Goal: Obtain resource: Download file/media

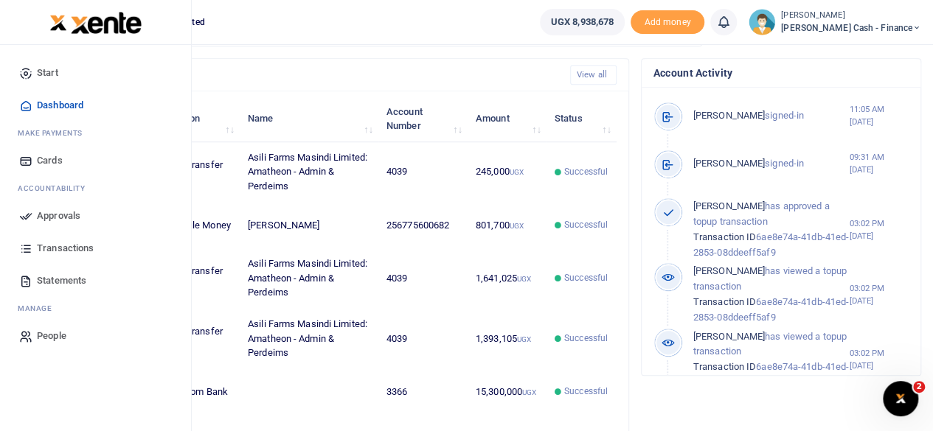
scroll to position [369, 0]
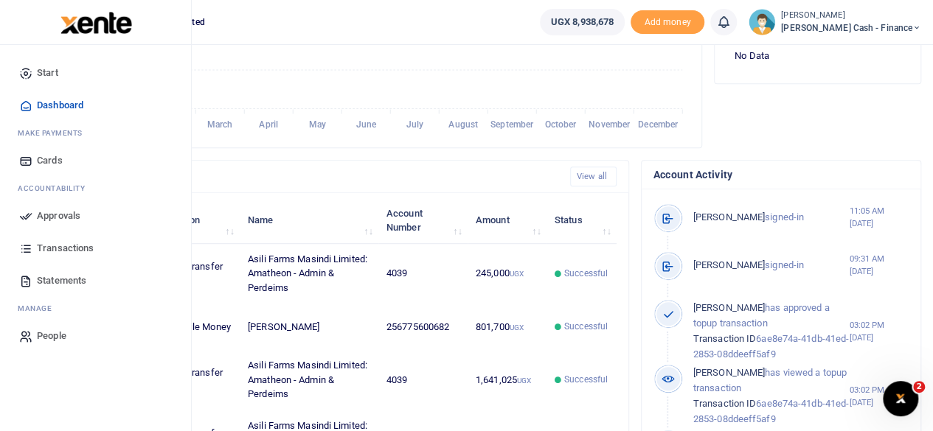
click at [61, 245] on span "Transactions" at bounding box center [65, 248] width 57 height 15
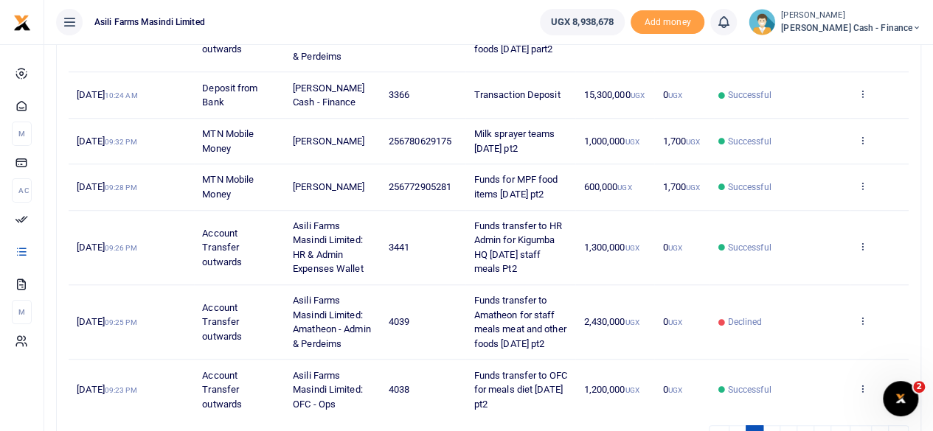
scroll to position [644, 0]
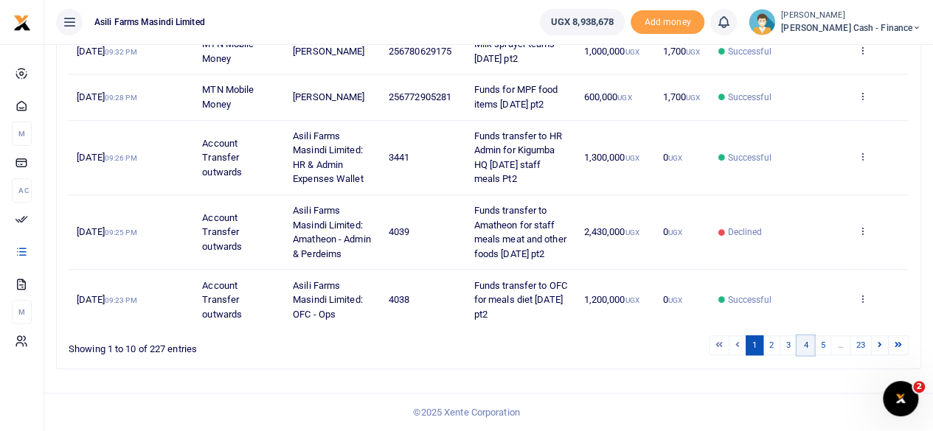
click at [813, 344] on link "4" at bounding box center [805, 345] width 18 height 20
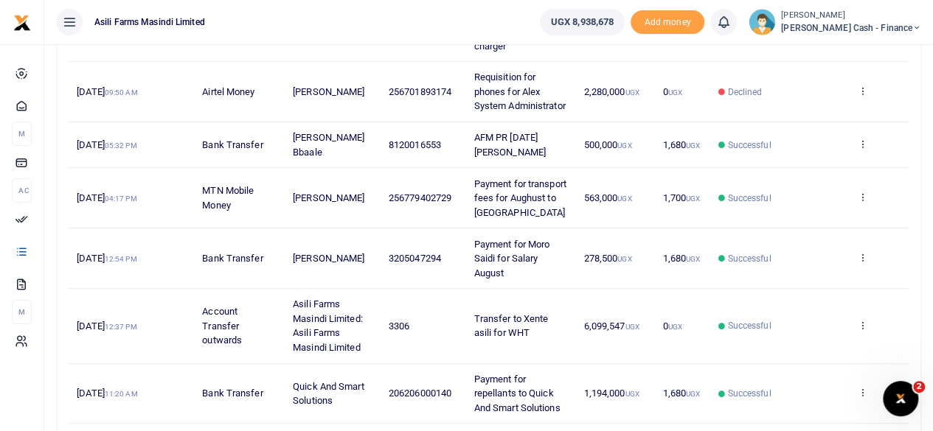
scroll to position [0, 0]
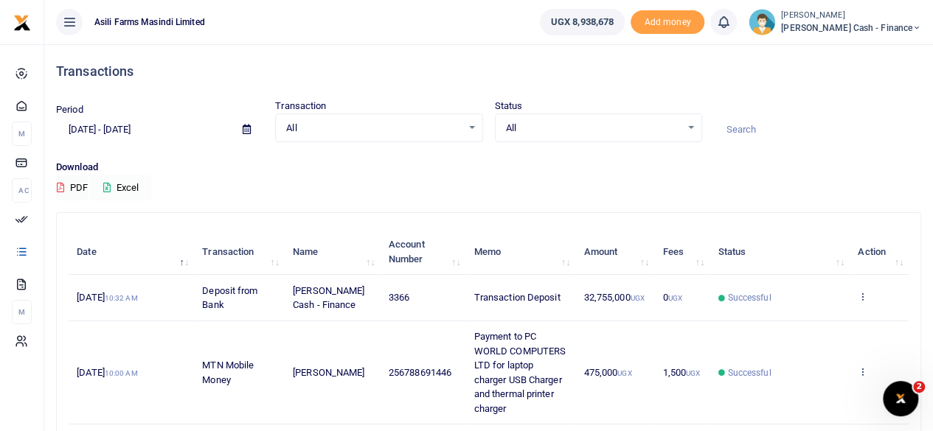
click at [133, 181] on button "Excel" at bounding box center [121, 187] width 60 height 25
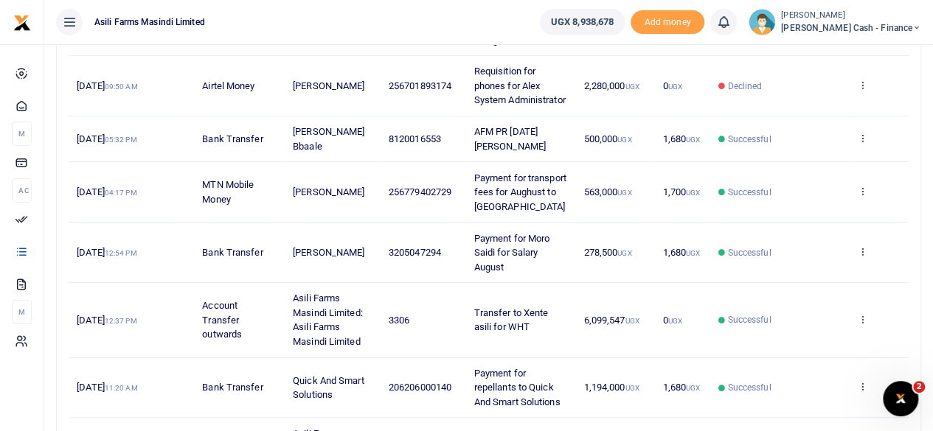
scroll to position [630, 0]
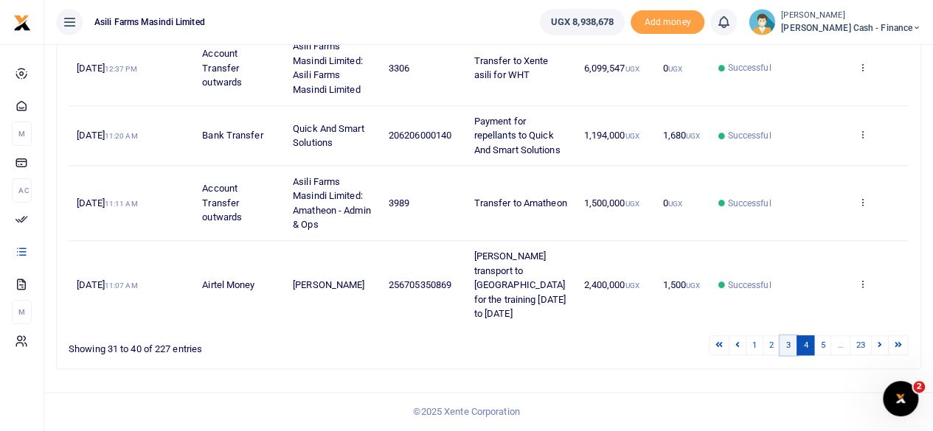
click at [792, 346] on link "3" at bounding box center [788, 345] width 18 height 20
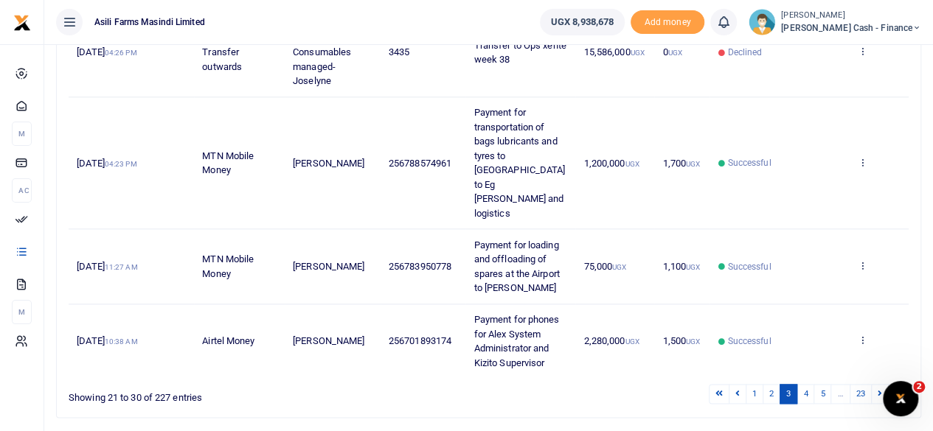
scroll to position [759, 0]
click at [826, 383] on link "5" at bounding box center [822, 393] width 18 height 20
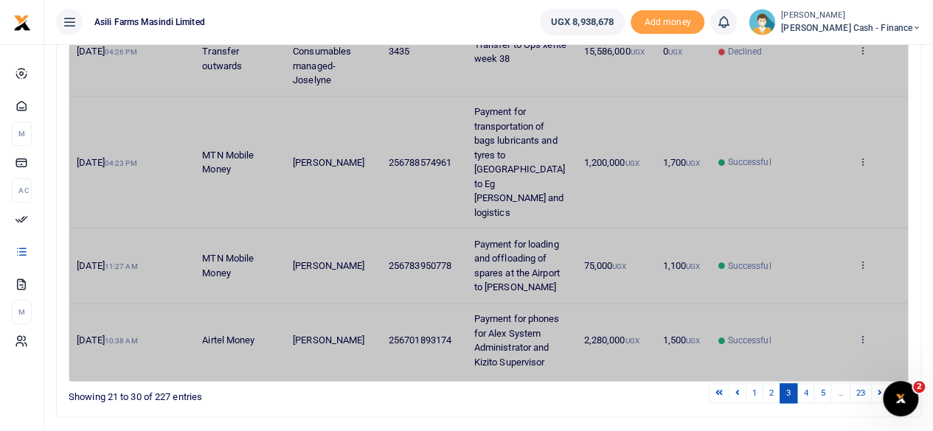
scroll to position [674, 0]
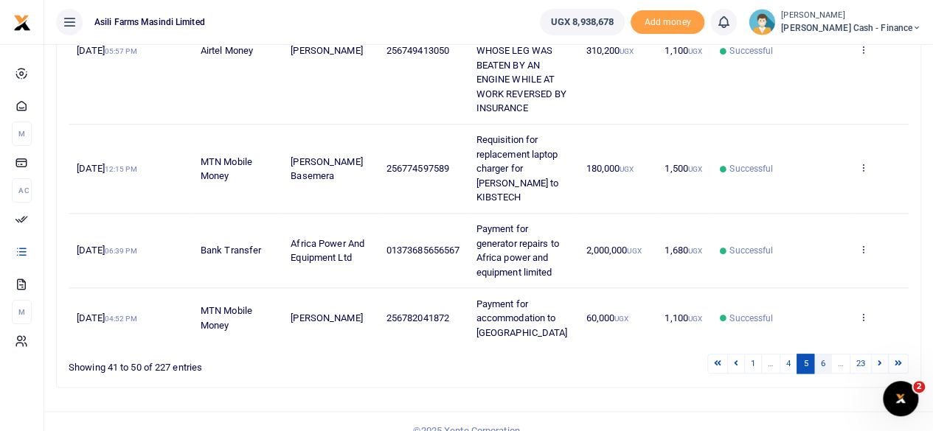
click at [823, 354] on link "6" at bounding box center [822, 364] width 18 height 20
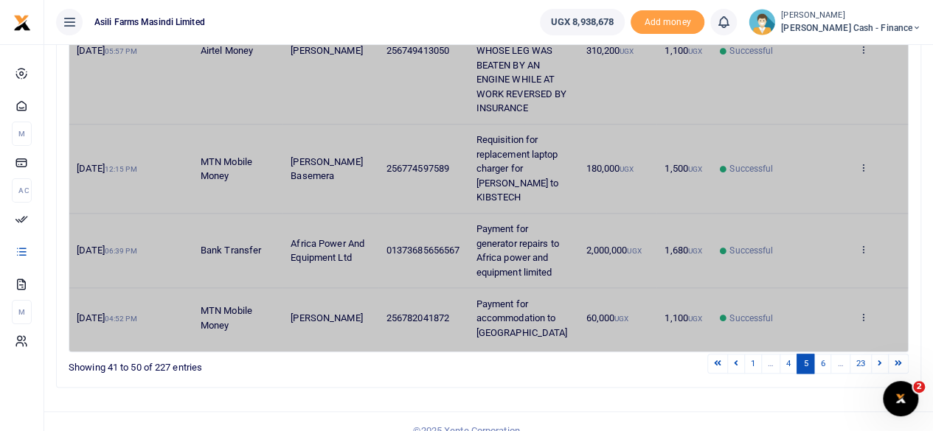
scroll to position [515, 0]
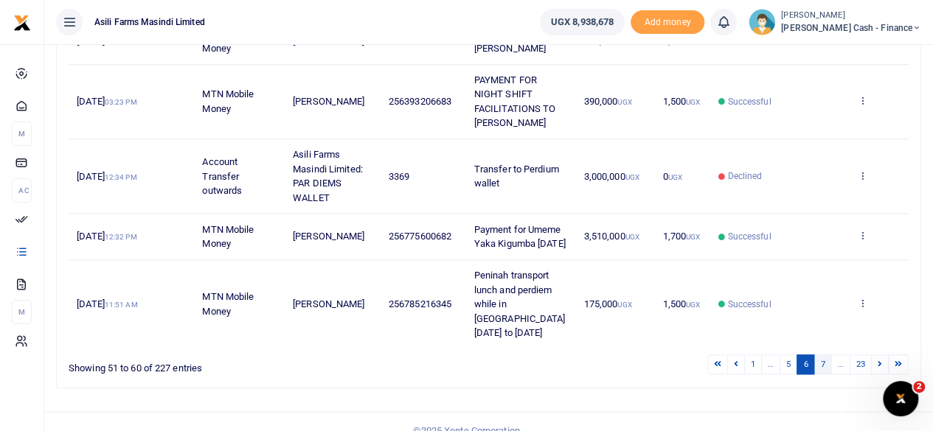
click at [820, 355] on link "7" at bounding box center [822, 365] width 18 height 20
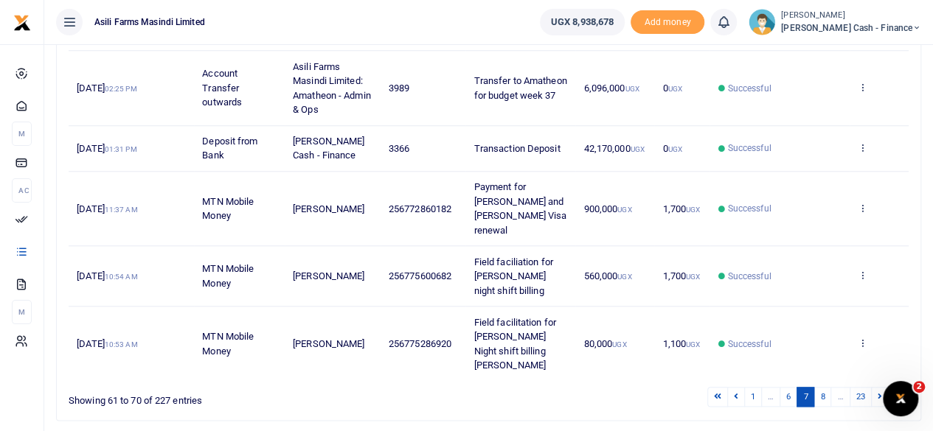
scroll to position [659, 0]
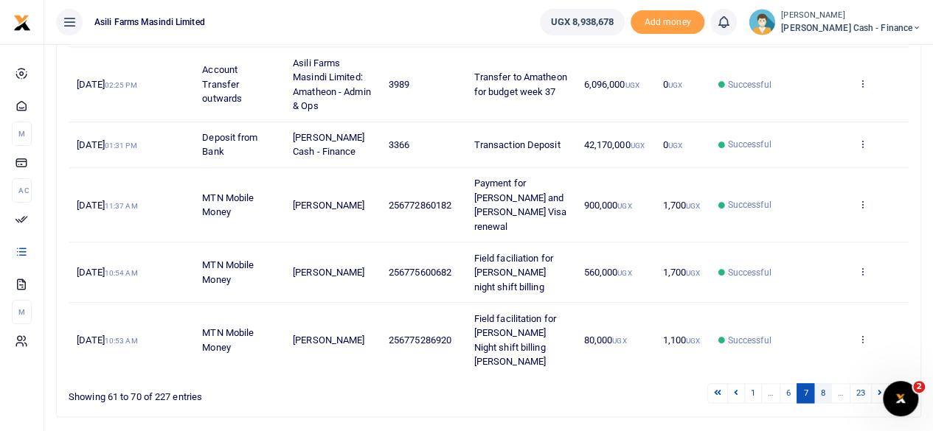
click at [826, 383] on link "8" at bounding box center [822, 393] width 18 height 20
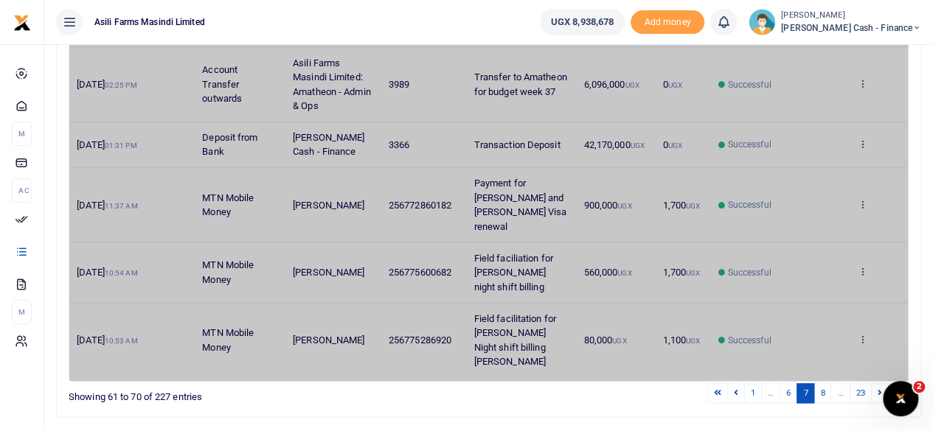
scroll to position [529, 0]
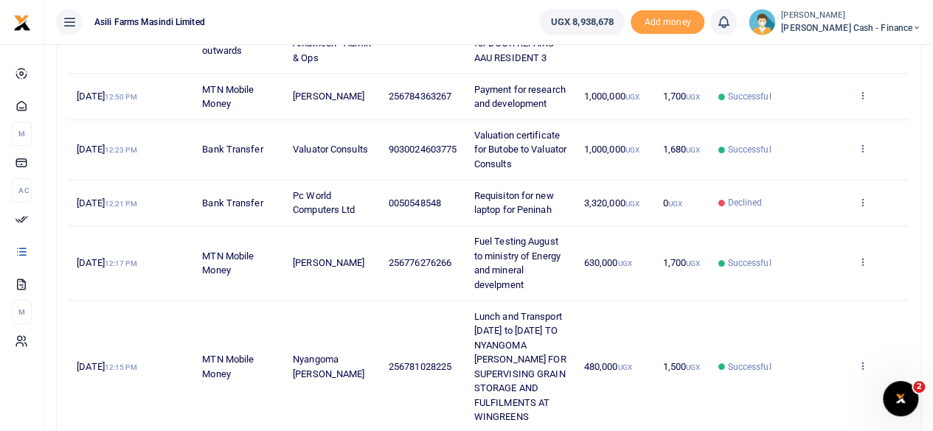
scroll to position [554, 0]
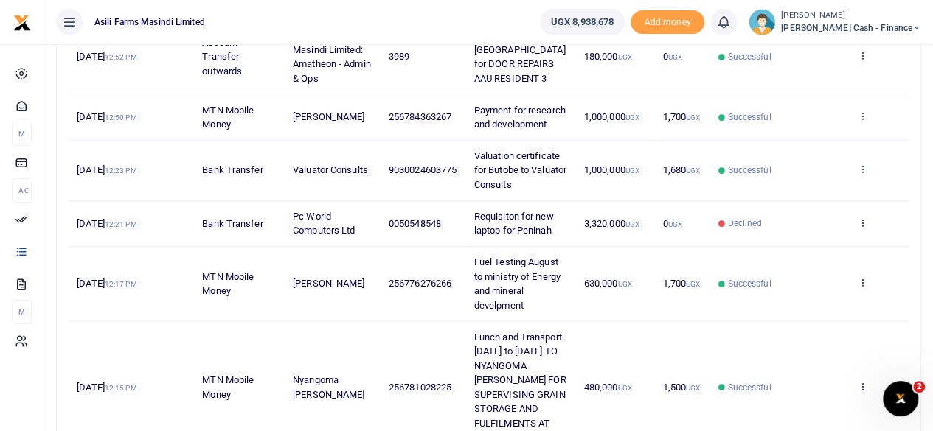
click at [864, 174] on icon at bounding box center [862, 169] width 10 height 10
click at [801, 207] on link "View details" at bounding box center [808, 207] width 116 height 21
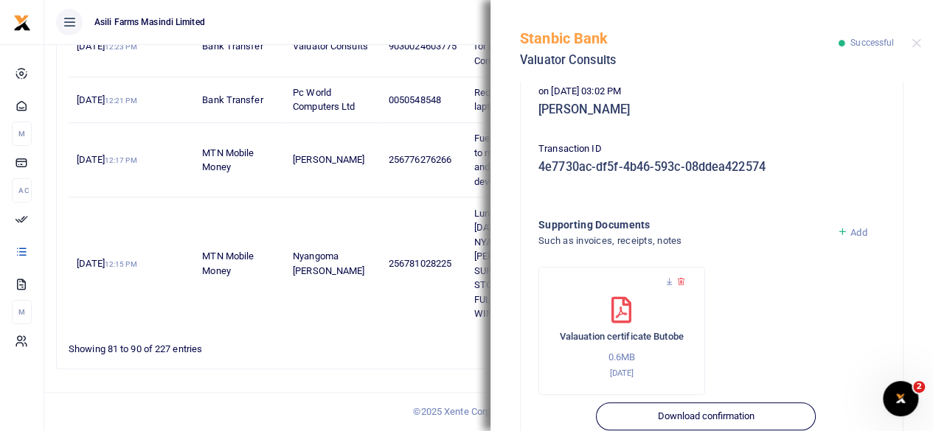
scroll to position [414, 0]
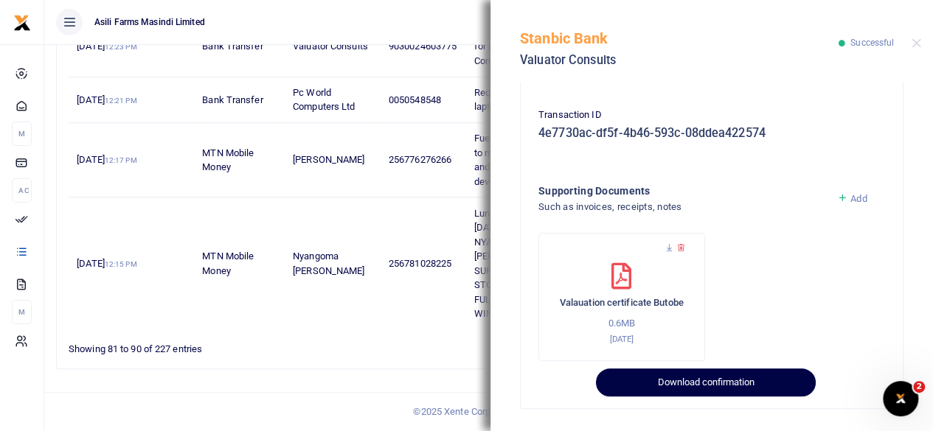
click at [693, 379] on button "Download confirmation" at bounding box center [705, 383] width 219 height 28
